Goal: Check status: Check status

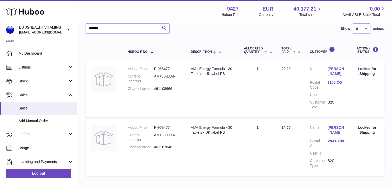
click at [331, 67] on link "[PERSON_NAME]" at bounding box center [336, 71] width 18 height 10
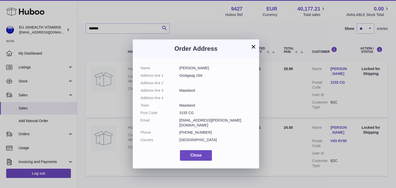
click at [191, 66] on dd "[PERSON_NAME]" at bounding box center [215, 68] width 72 height 5
click at [195, 67] on dd "[PERSON_NAME]" at bounding box center [215, 68] width 72 height 5
click at [195, 69] on dd "[PERSON_NAME]" at bounding box center [215, 68] width 72 height 5
drag, startPoint x: 197, startPoint y: 69, endPoint x: 179, endPoint y: 66, distance: 17.7
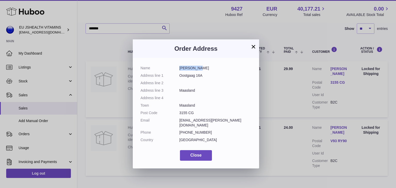
click at [179, 66] on dd "[PERSON_NAME]" at bounding box center [215, 68] width 72 height 5
copy dd "[PERSON_NAME]"
click at [274, 103] on div "× Order Address Name [PERSON_NAME] Address line 1 Oostgaag 16A Address line 2 A…" at bounding box center [198, 102] width 396 height 188
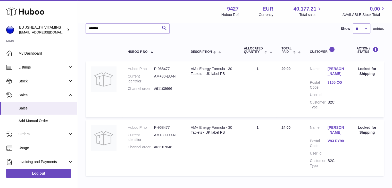
click at [341, 125] on link "[PERSON_NAME]" at bounding box center [336, 130] width 18 height 10
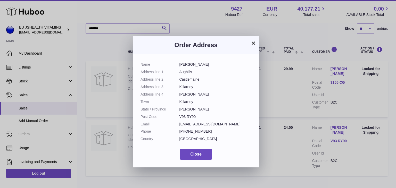
drag, startPoint x: 178, startPoint y: 65, endPoint x: 200, endPoint y: 66, distance: 21.4
click at [200, 66] on dl "Name [PERSON_NAME] Address line 1 Aughills Address line 2 Castlemaine Address l…" at bounding box center [195, 103] width 111 height 82
copy dl "[PERSON_NAME]"
click at [254, 41] on button "×" at bounding box center [253, 43] width 6 height 6
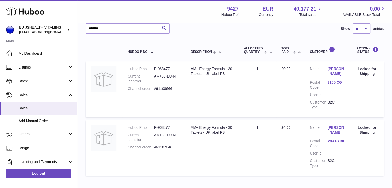
click at [169, 68] on dd "P-968477" at bounding box center [167, 68] width 26 height 5
copy dd "968477"
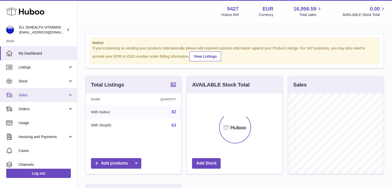
scroll to position [80, 96]
click at [60, 91] on link "Sales" at bounding box center [38, 95] width 77 height 14
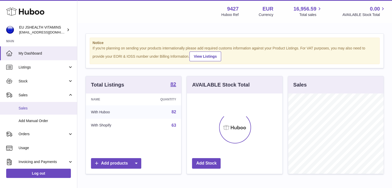
click at [62, 109] on span "Sales" at bounding box center [46, 108] width 55 height 5
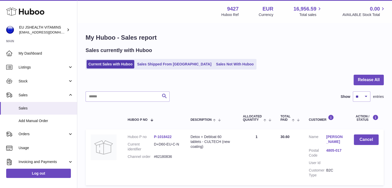
click at [122, 94] on input "text" at bounding box center [128, 96] width 84 height 10
paste input "******"
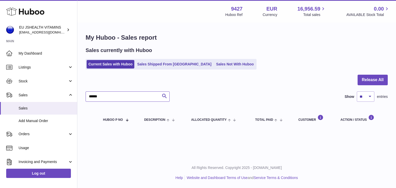
type input "******"
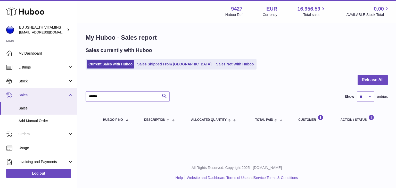
drag, startPoint x: 31, startPoint y: 95, endPoint x: 28, endPoint y: 92, distance: 4.2
click at [31, 95] on span "Sales" at bounding box center [43, 95] width 49 height 5
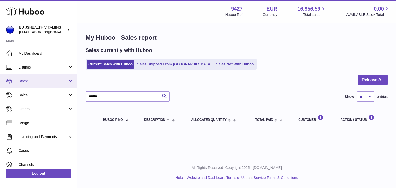
click at [26, 81] on span "Stock" at bounding box center [43, 81] width 49 height 5
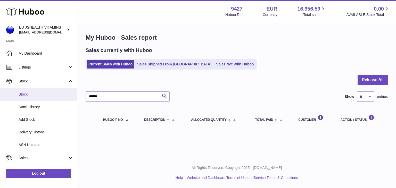
click at [43, 90] on link "Stock" at bounding box center [38, 94] width 77 height 13
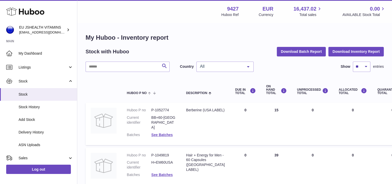
click at [120, 66] on input "text" at bounding box center [128, 67] width 84 height 10
paste input "******"
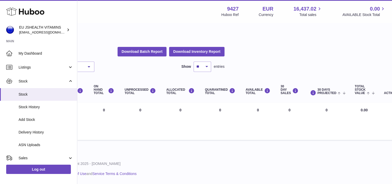
scroll to position [0, 159]
type input "******"
